Goal: Transaction & Acquisition: Purchase product/service

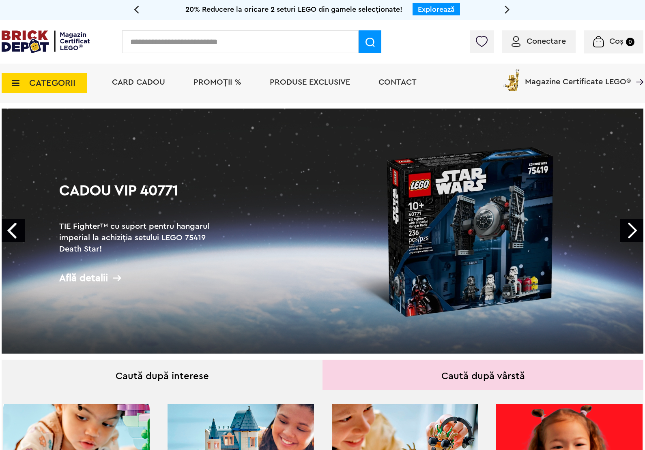
click at [297, 39] on input "text" at bounding box center [240, 41] width 236 height 23
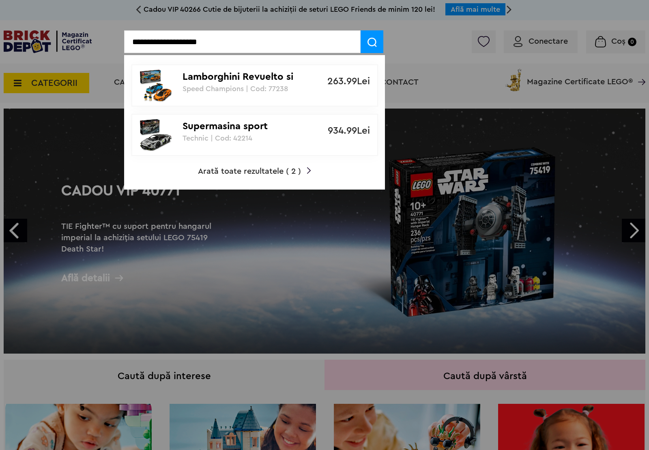
type input "**********"
click at [283, 122] on p "Supermasina sport Lamborghini Revuelto" at bounding box center [249, 127] width 135 height 12
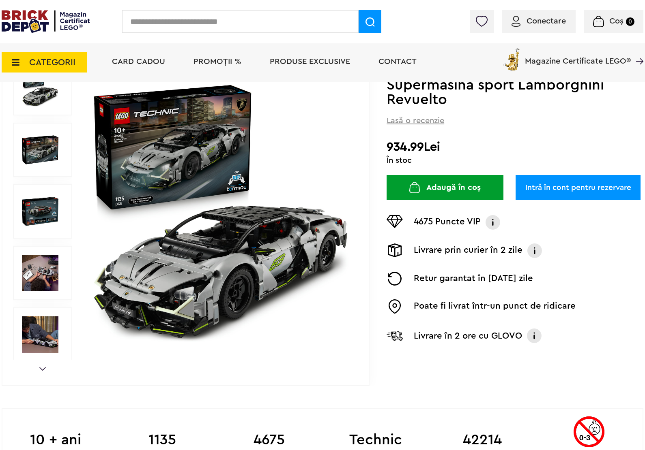
scroll to position [304, 0]
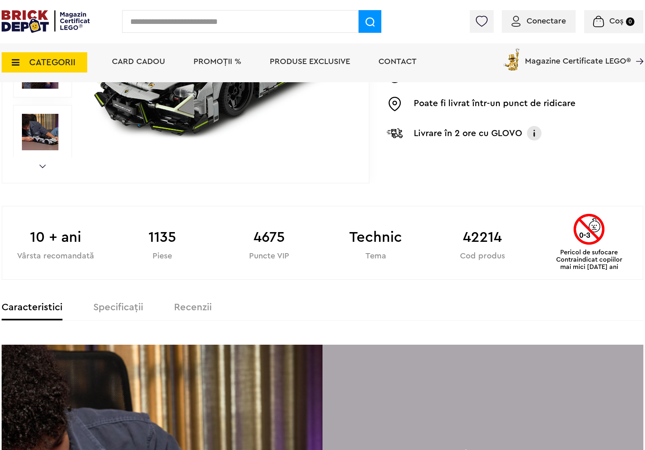
click at [124, 319] on div "Caracteristici Specificații Recenzii" at bounding box center [322, 312] width 641 height 18
click at [124, 313] on div "Caracteristici Specificații Recenzii" at bounding box center [322, 312] width 641 height 18
click at [123, 305] on label "Specificații" at bounding box center [118, 308] width 50 height 10
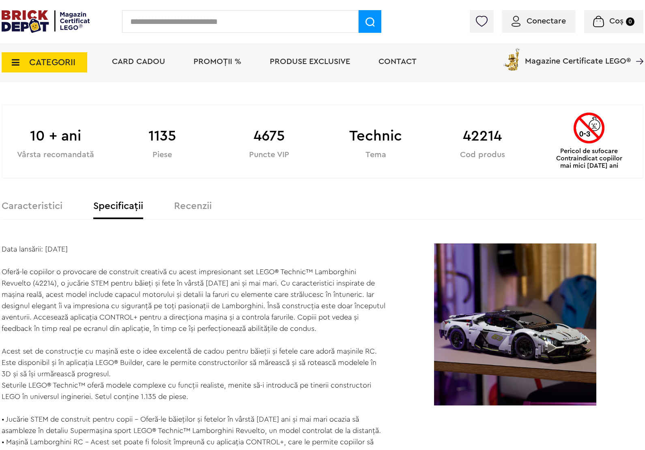
scroll to position [507, 0]
